Goal: Information Seeking & Learning: Learn about a topic

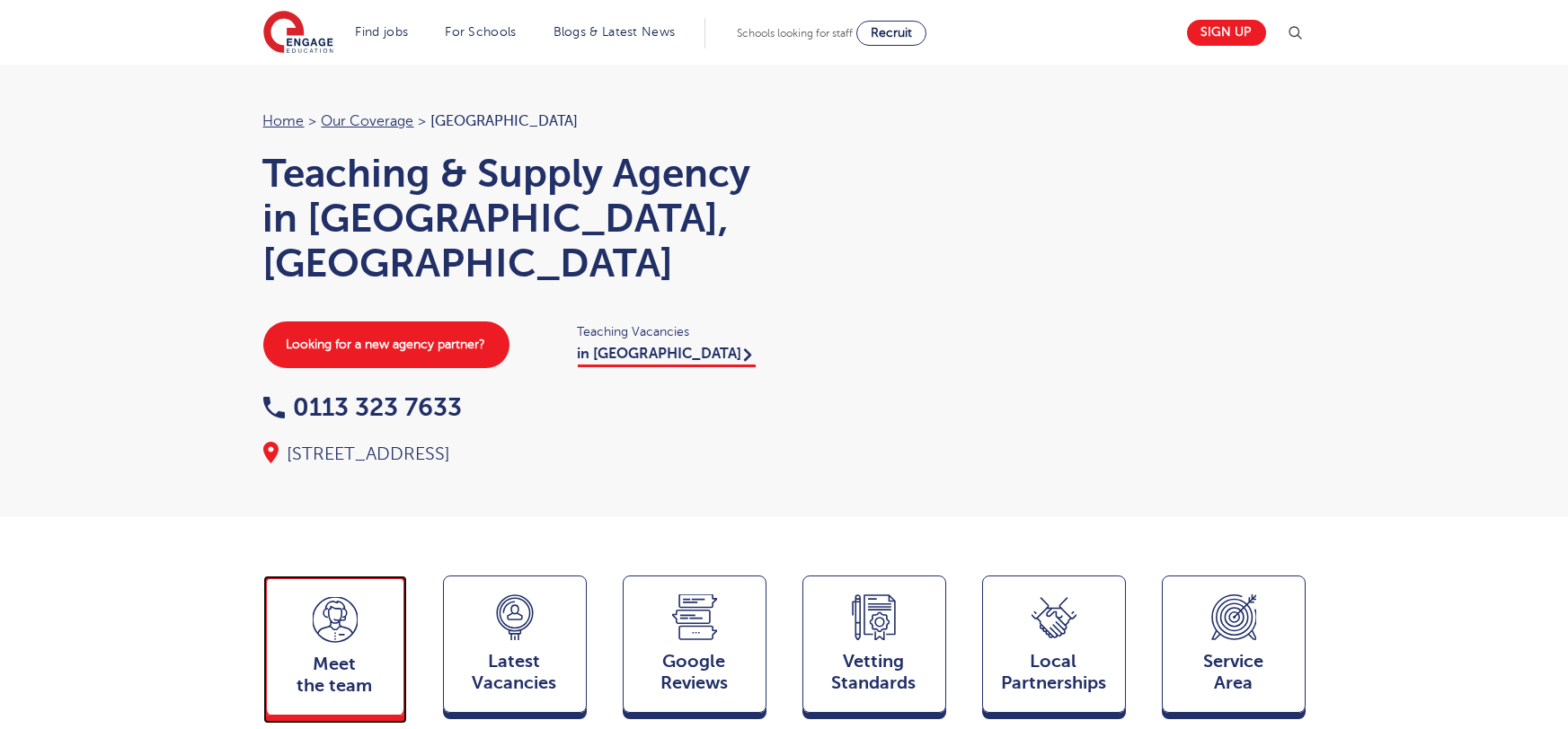
click at [356, 656] on span "Meet the team" at bounding box center [334, 675] width 118 height 43
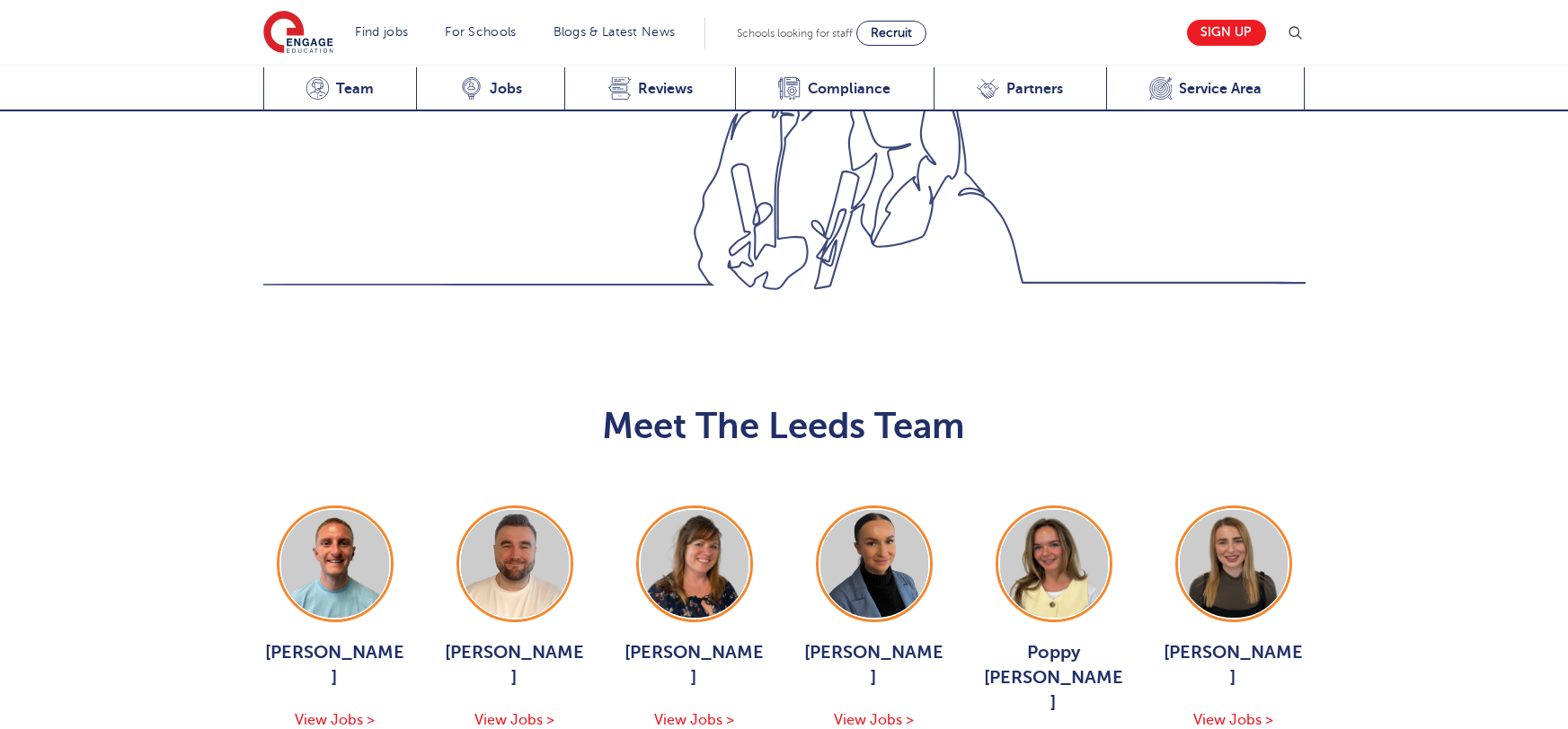
scroll to position [1961, 0]
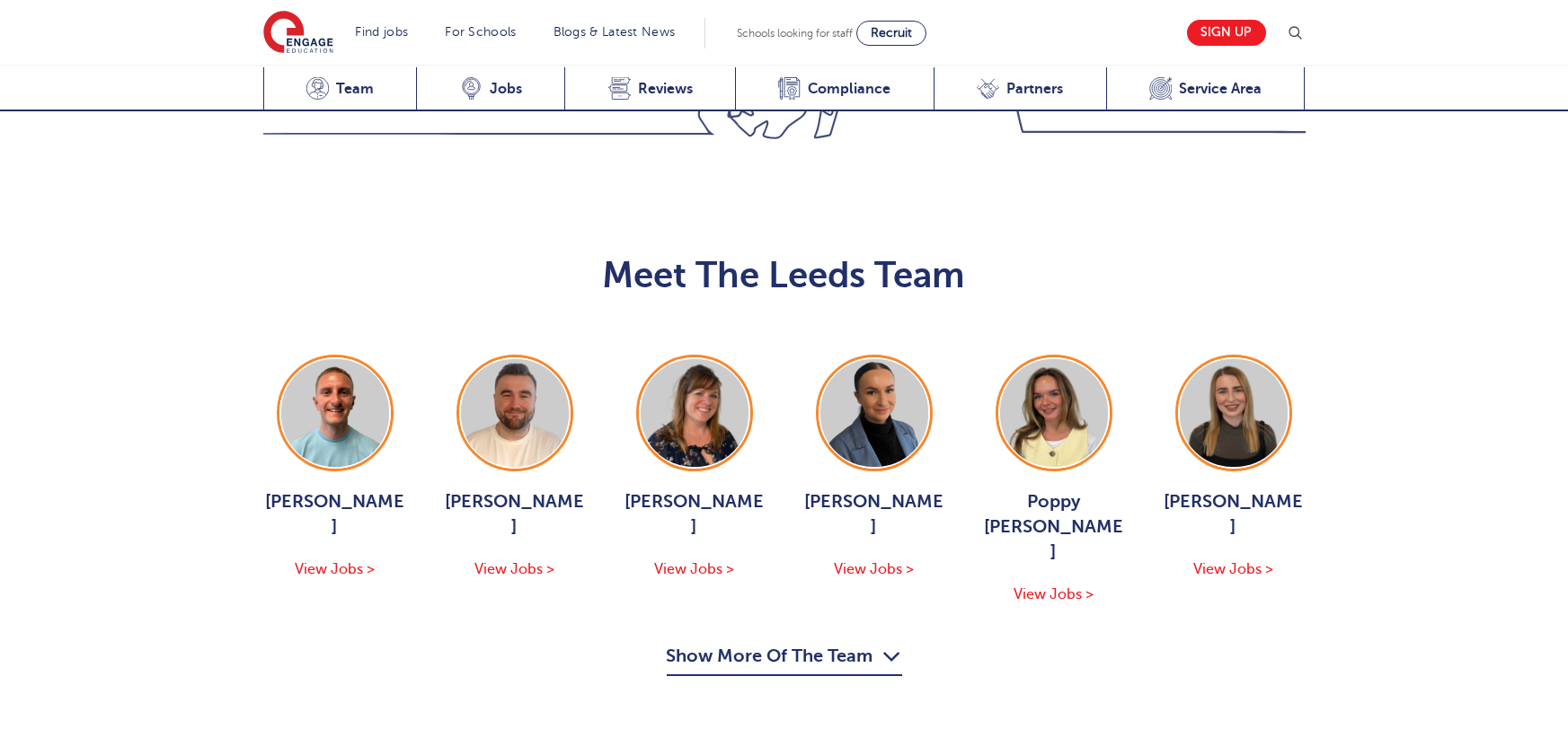
click at [857, 642] on button "Show More Of The Team" at bounding box center [784, 658] width 236 height 34
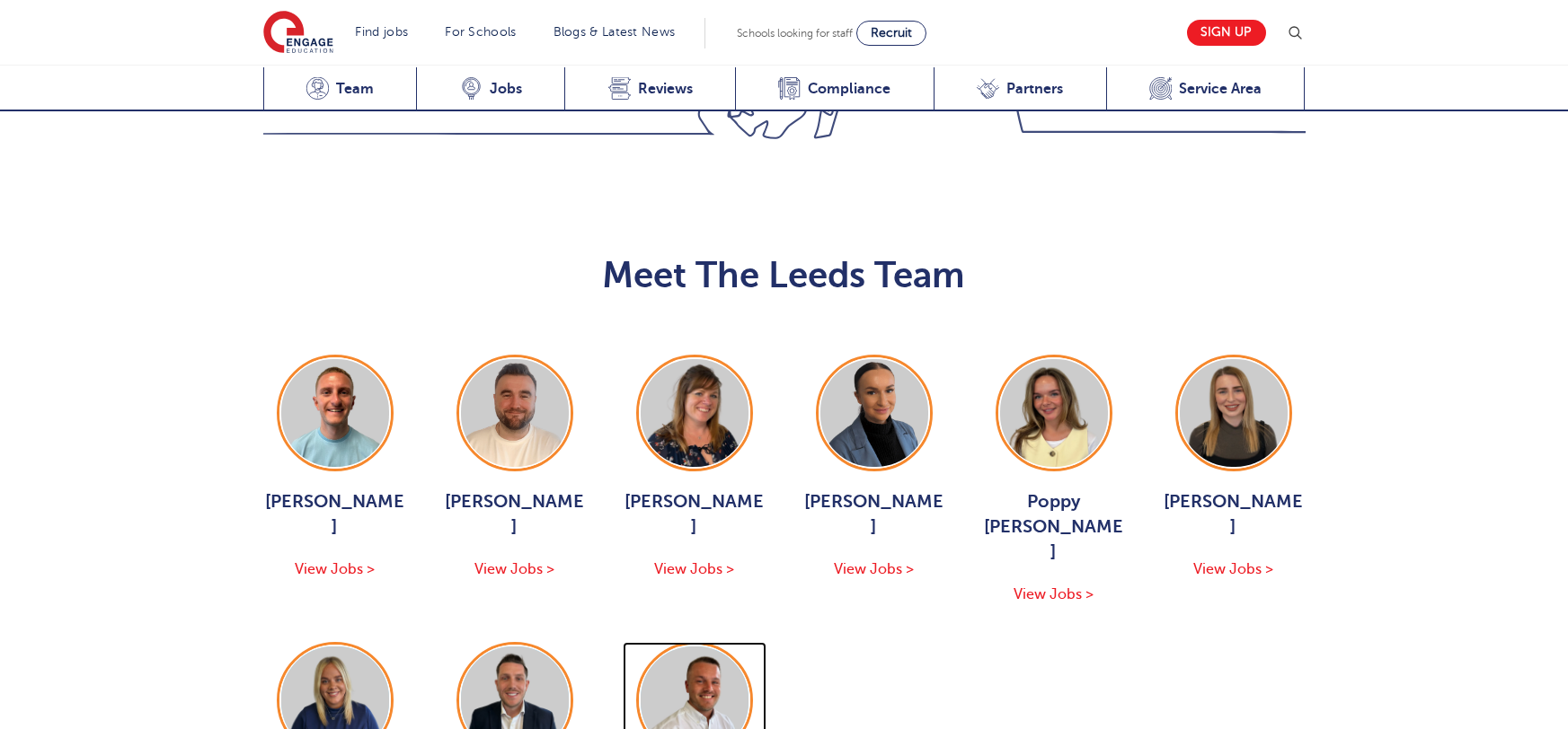
click at [674, 647] on img at bounding box center [695, 701] width 108 height 108
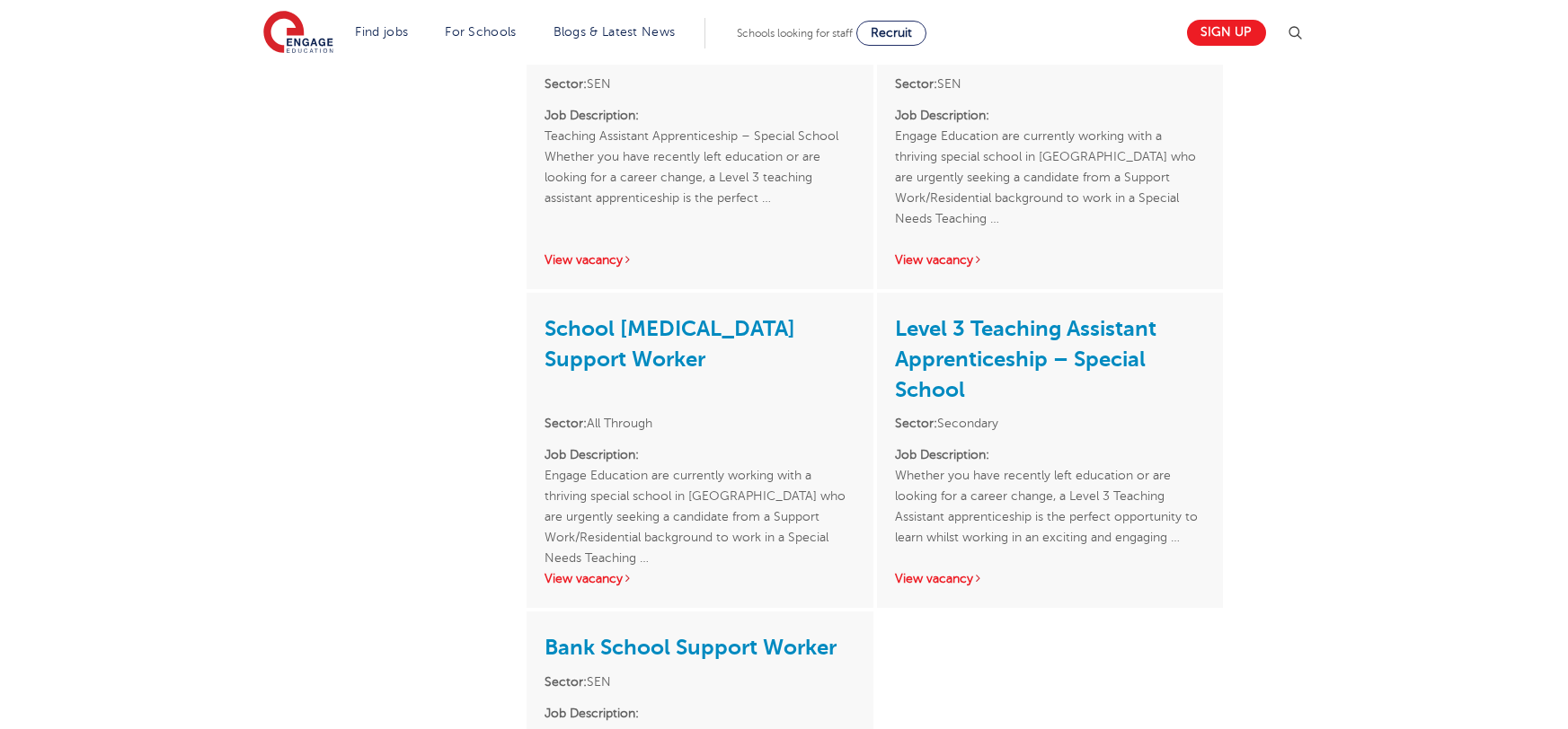
scroll to position [899, 0]
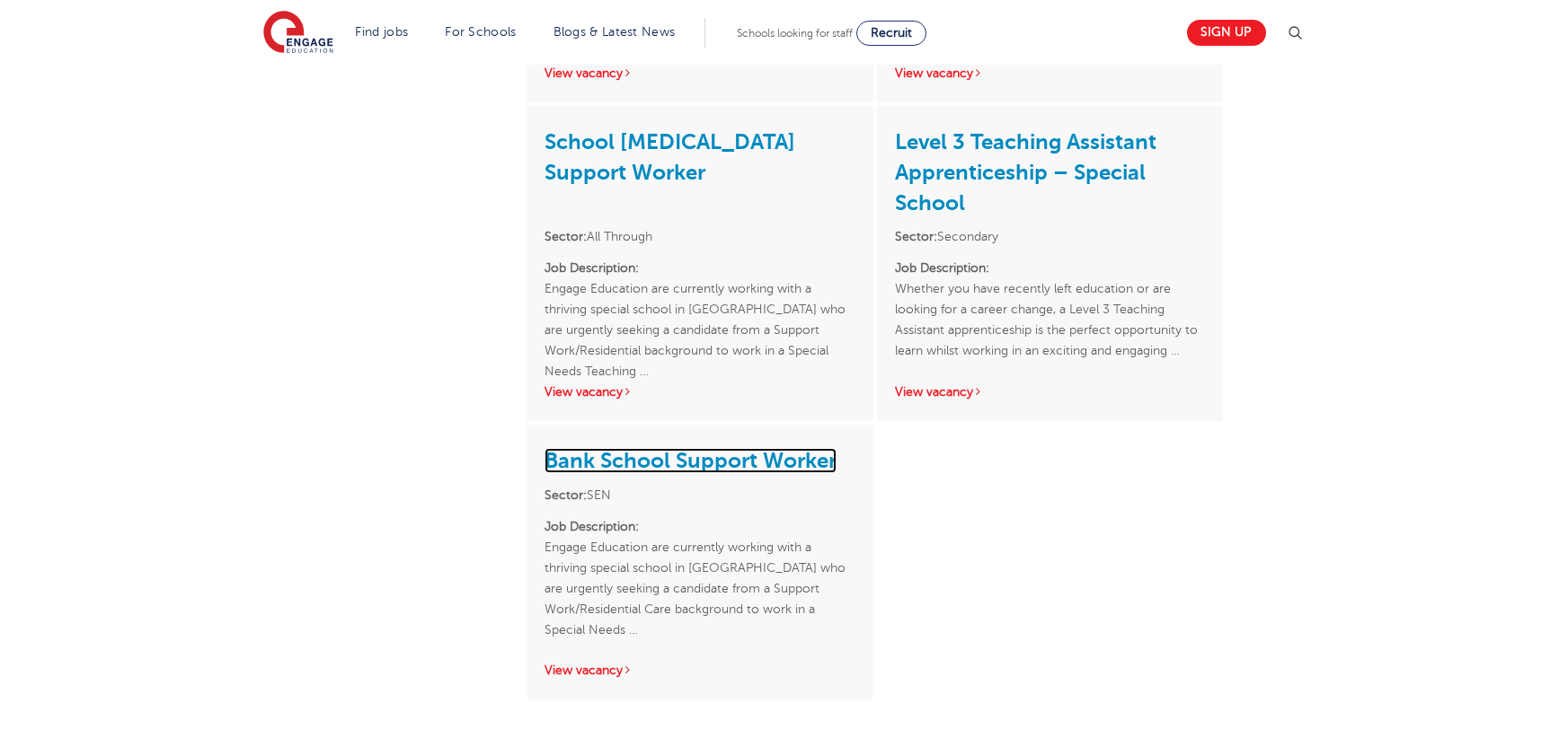
click at [712, 469] on link "Bank School Support Worker" at bounding box center [690, 460] width 292 height 25
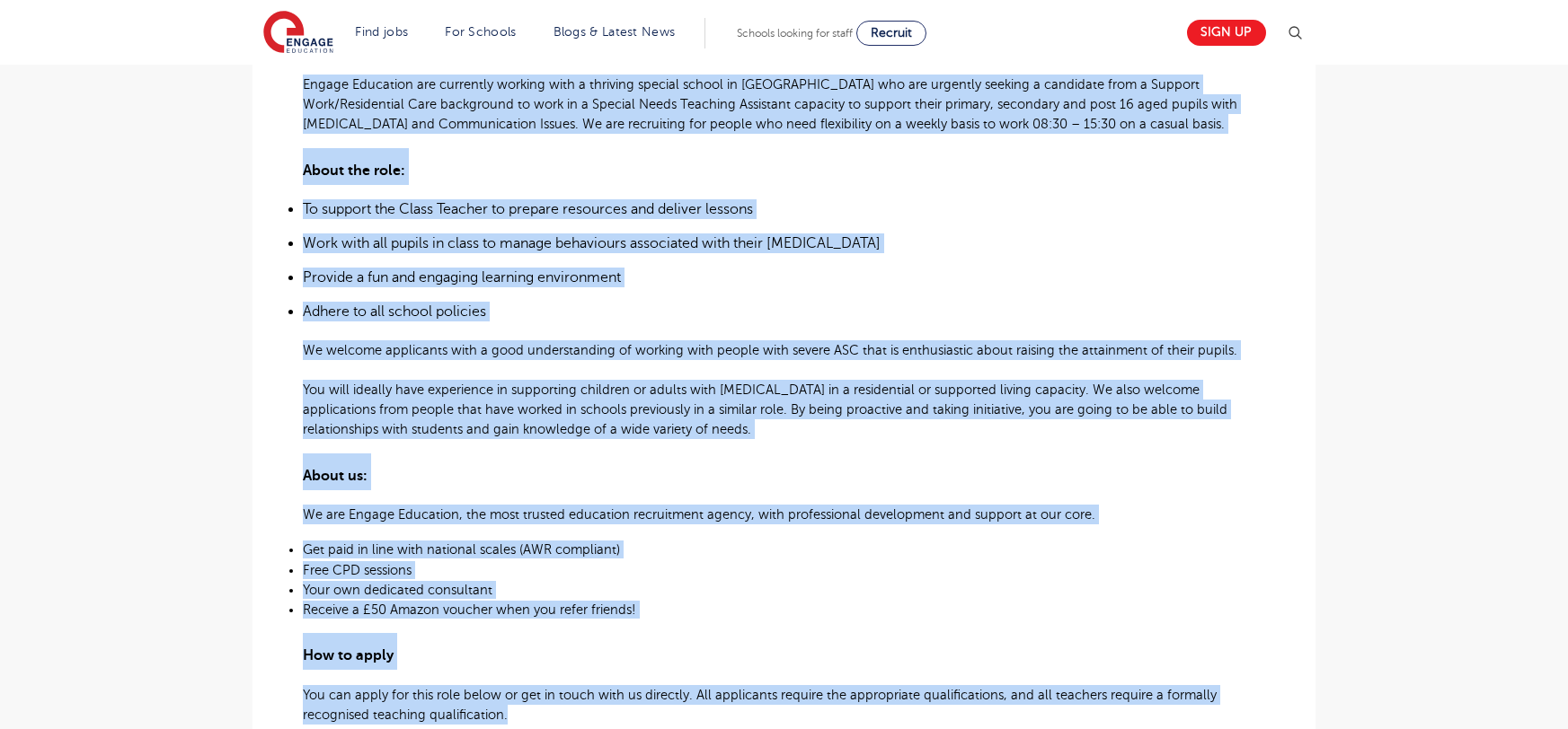
scroll to position [909, 0]
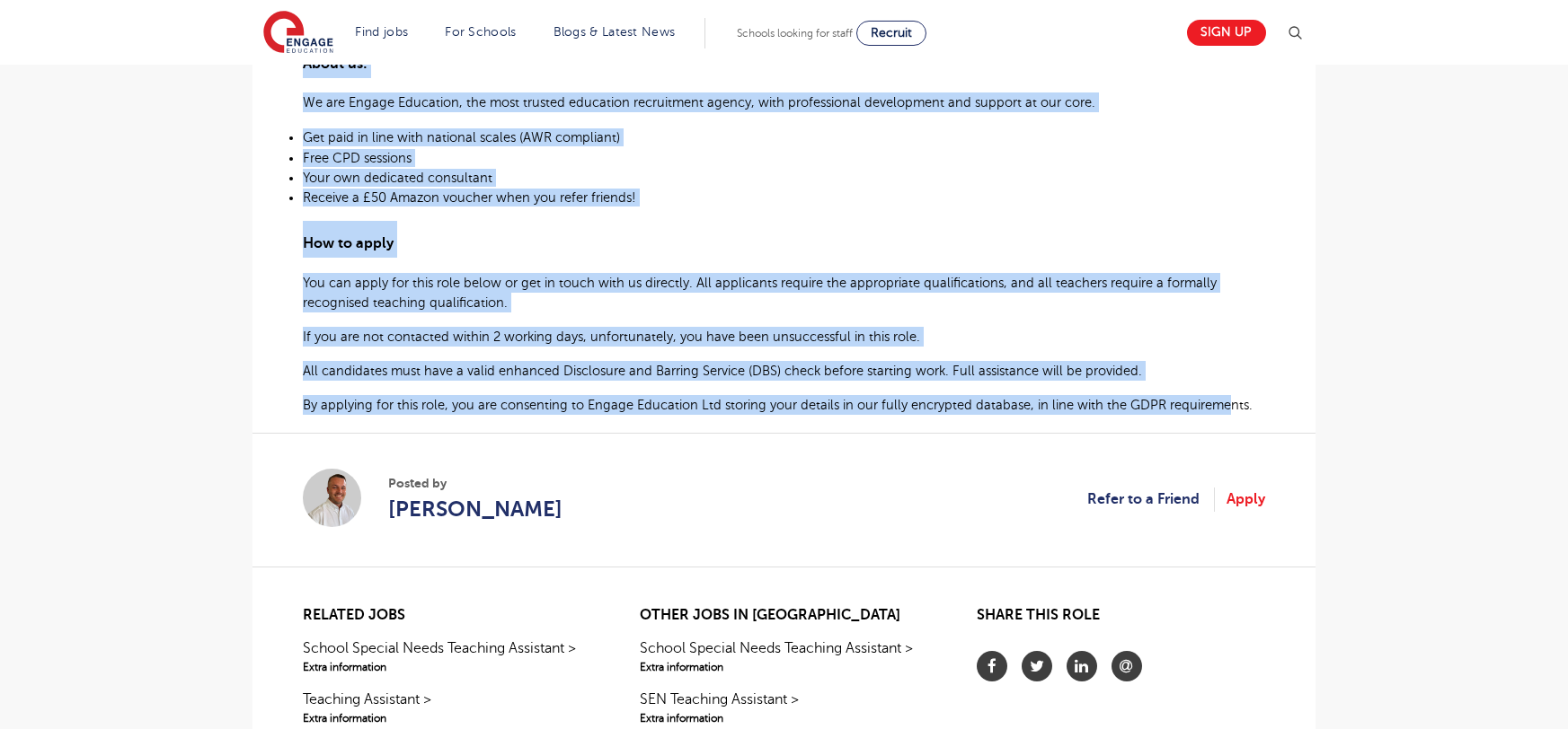
drag, startPoint x: 303, startPoint y: 470, endPoint x: 1223, endPoint y: 396, distance: 923.0
click at [1223, 396] on div "Engage Education are currently working with a thriving special school in Stanni…" at bounding box center [784, 12] width 962 height 808
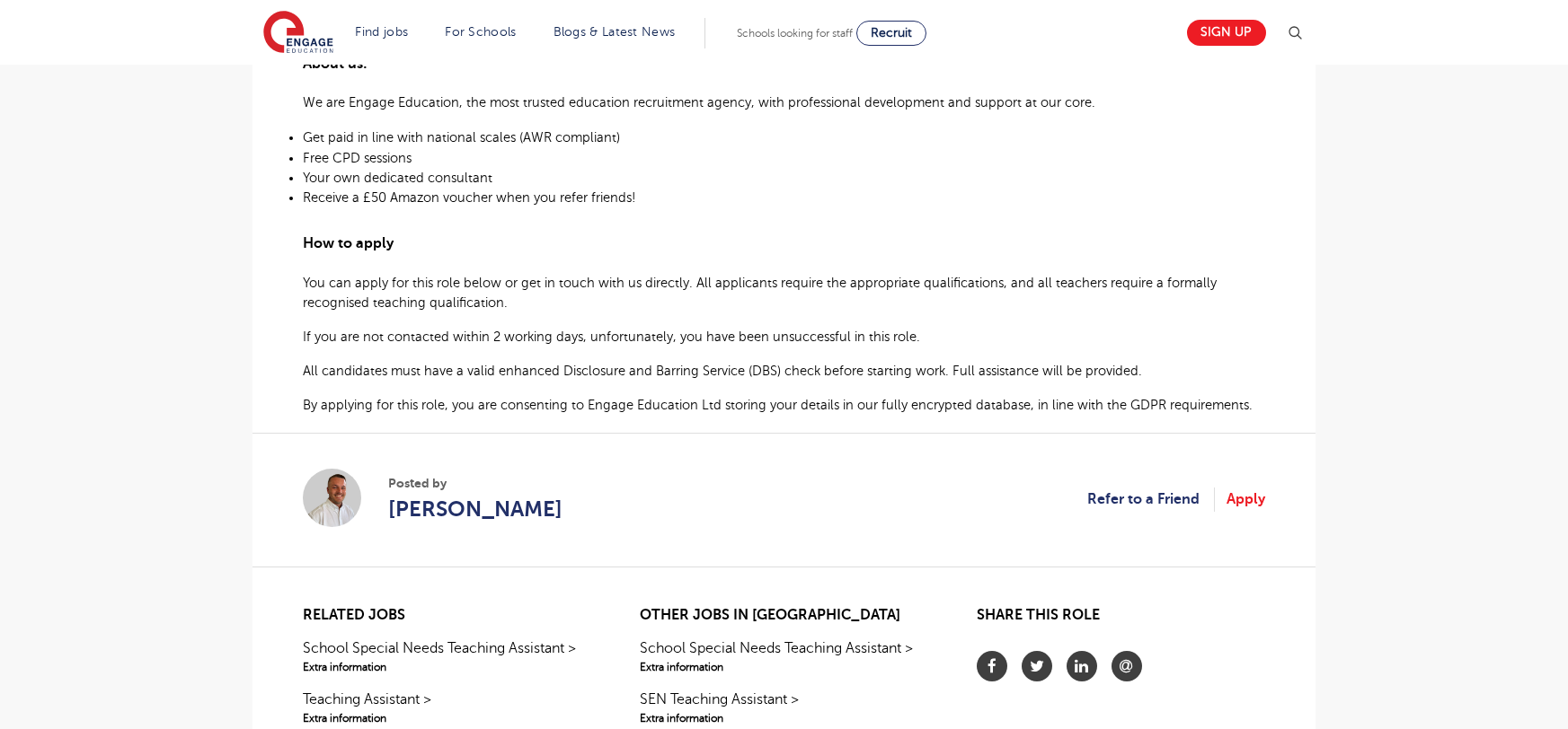
click at [1270, 411] on div "£21,731 - £26,716 SEND SEN Leeds - Leeds Beginning 10/25 Engage Education are c…" at bounding box center [784, 48] width 1035 height 1064
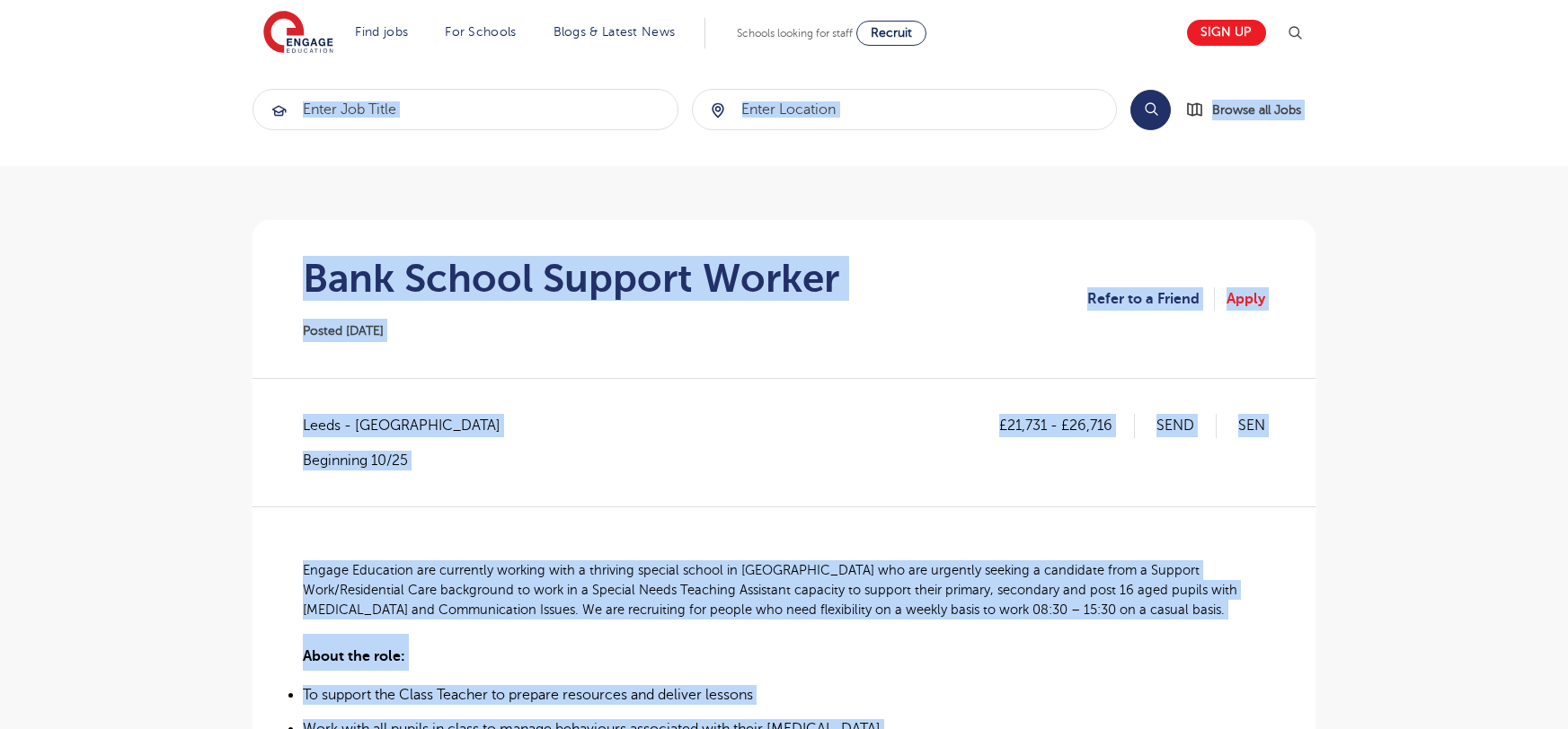
scroll to position [0, 0]
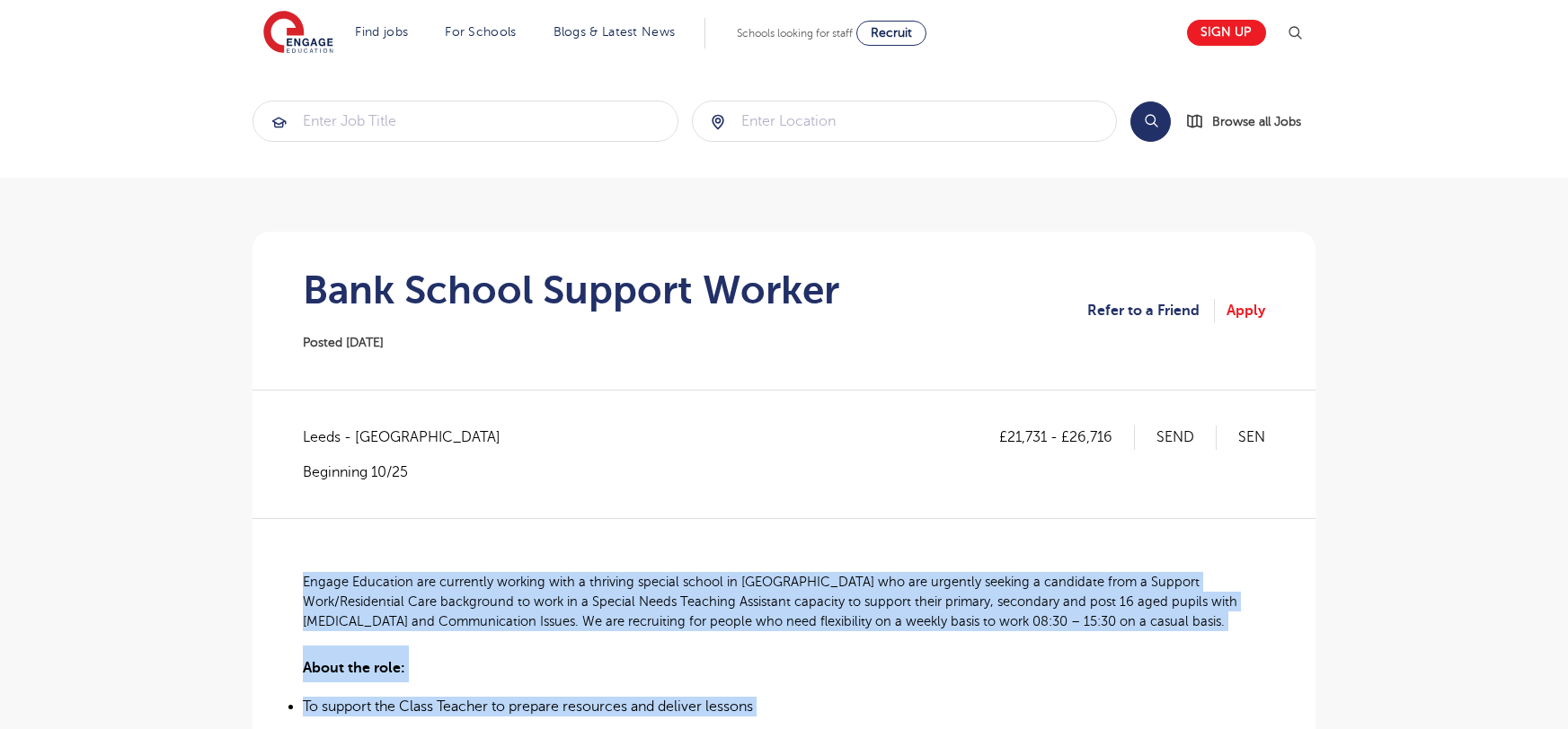
drag, startPoint x: 1257, startPoint y: 408, endPoint x: 281, endPoint y: 574, distance: 990.0
copy div "Engage Education are currently working with a thriving special school in Stanni…"
